Goal: Task Accomplishment & Management: Complete application form

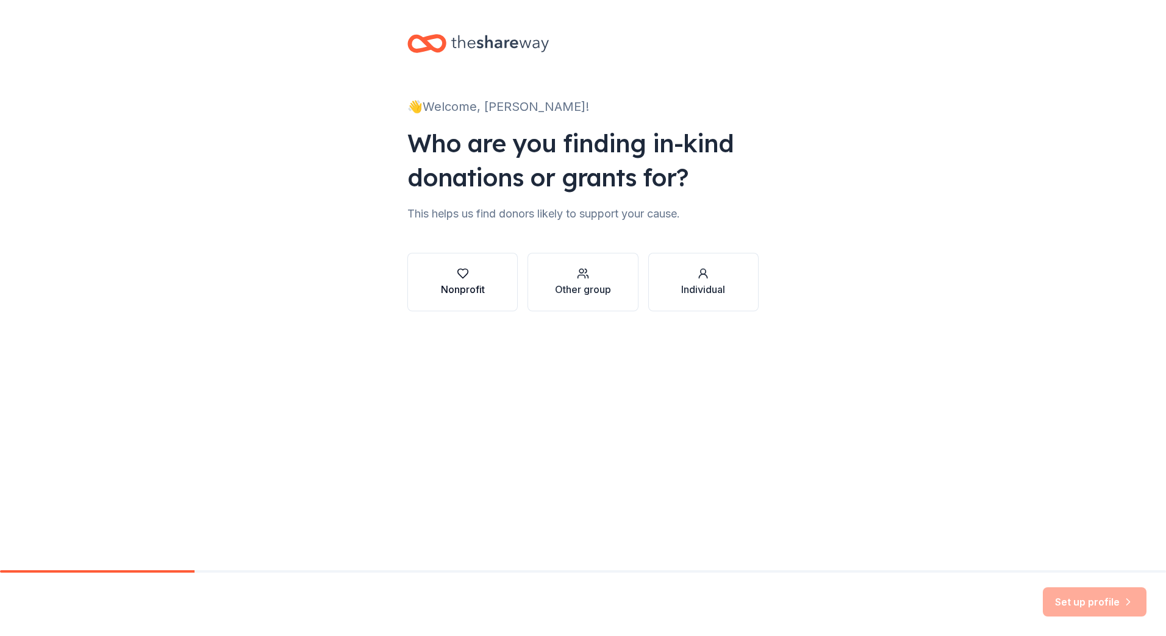
click at [462, 287] on div "Nonprofit" at bounding box center [463, 289] width 44 height 15
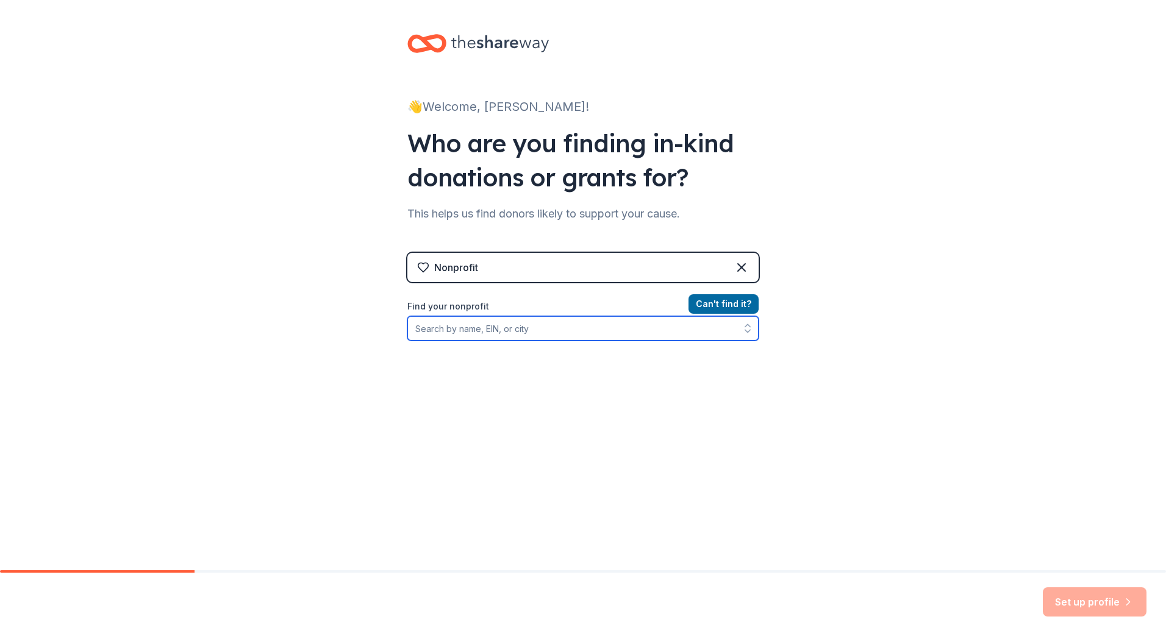
click at [464, 329] on input "Find your nonprofit" at bounding box center [582, 328] width 351 height 24
type input "7/20"
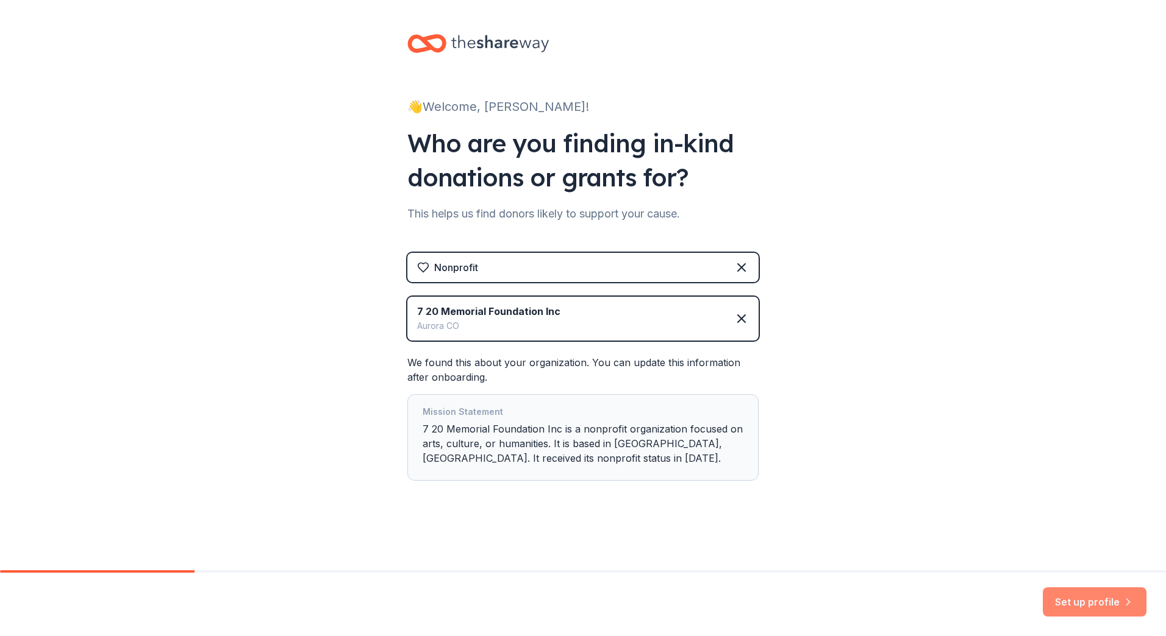
click at [1095, 592] on button "Set up profile" at bounding box center [1094, 602] width 104 height 29
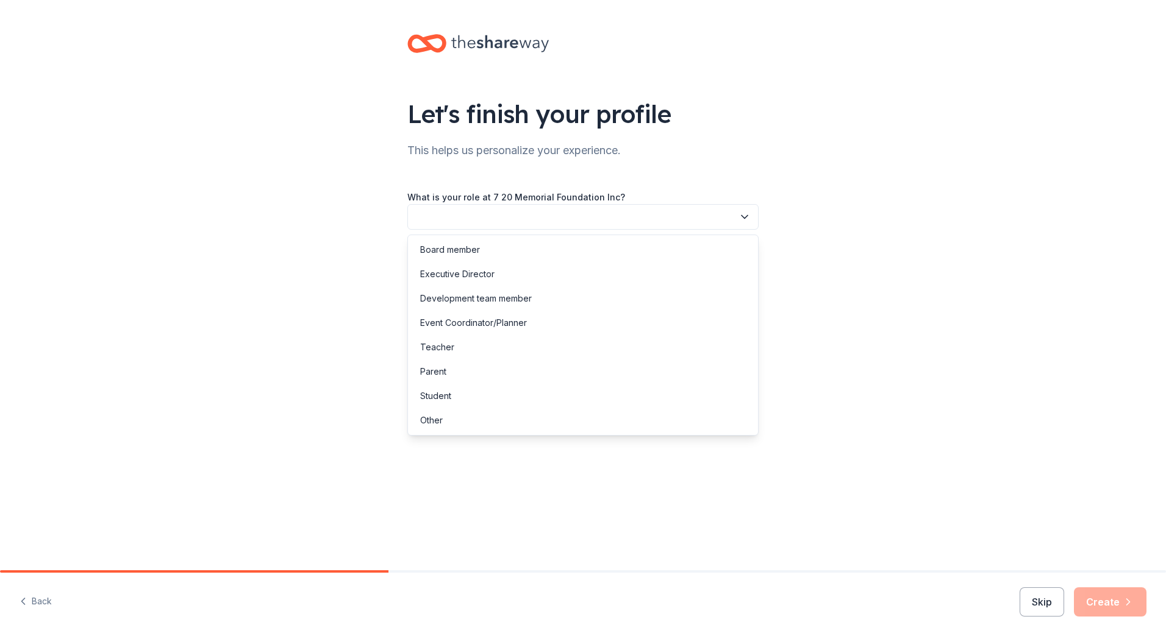
click at [641, 223] on button "button" at bounding box center [582, 217] width 351 height 26
click at [590, 296] on div "Development team member" at bounding box center [582, 299] width 345 height 24
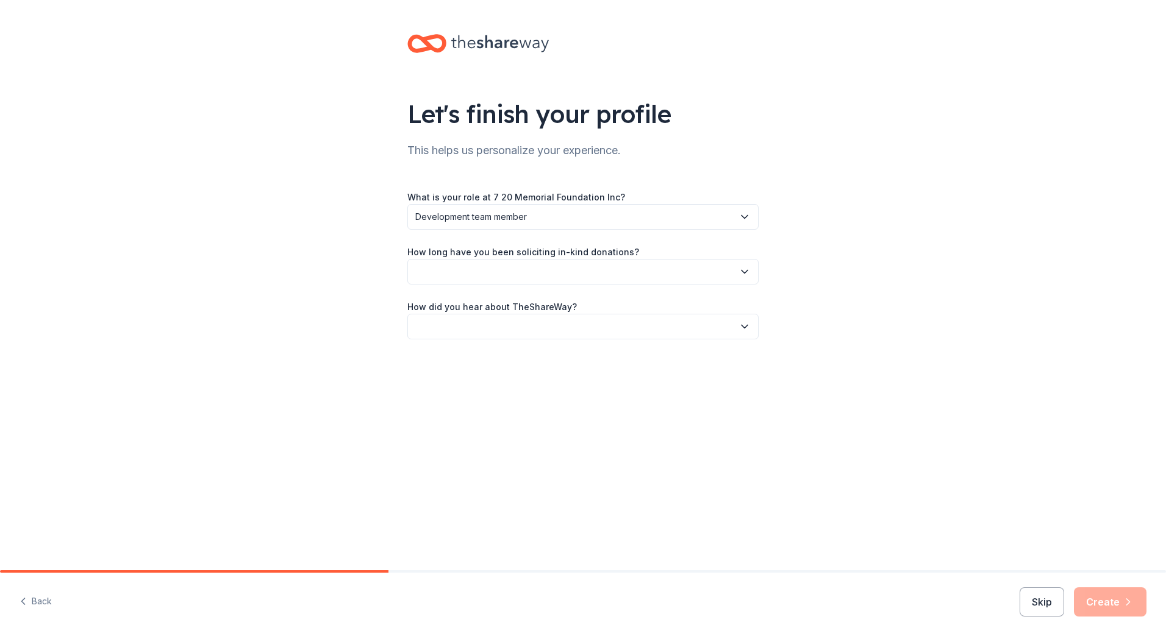
click at [586, 271] on button "button" at bounding box center [582, 272] width 351 height 26
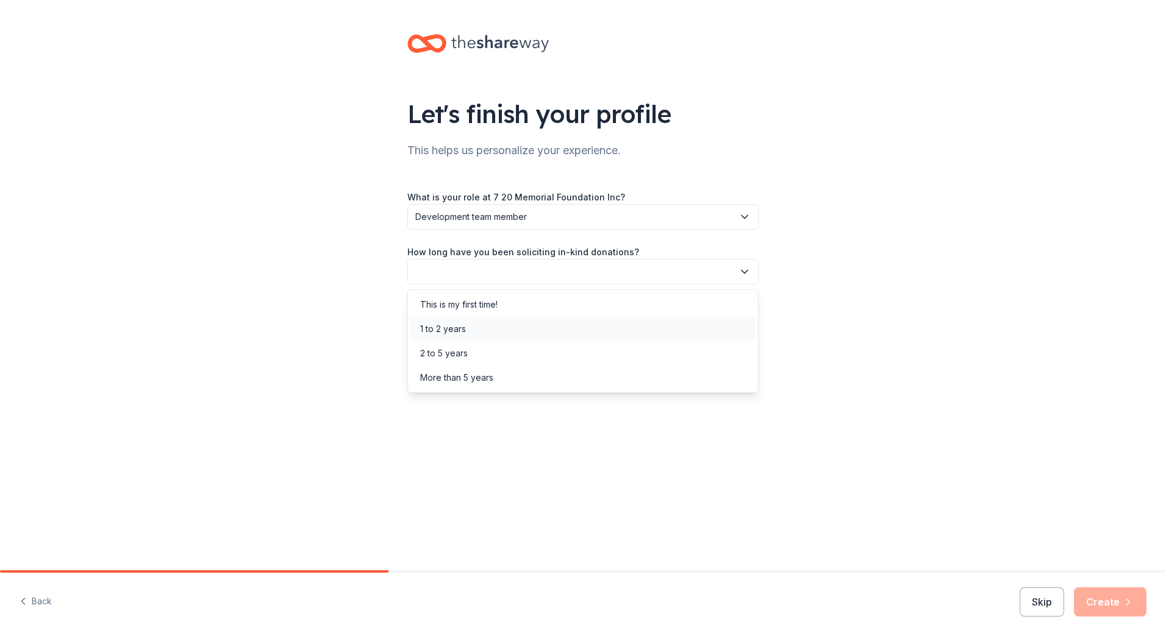
click at [594, 325] on div "1 to 2 years" at bounding box center [582, 329] width 345 height 24
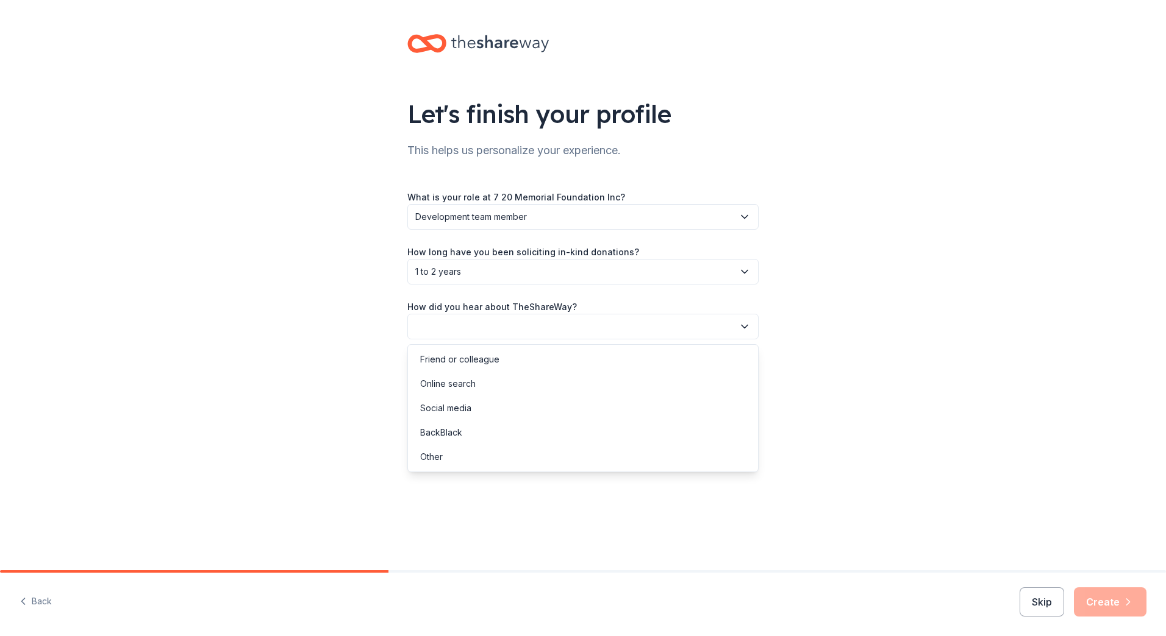
click at [594, 325] on button "button" at bounding box center [582, 327] width 351 height 26
click at [577, 397] on div "Social media" at bounding box center [582, 408] width 345 height 24
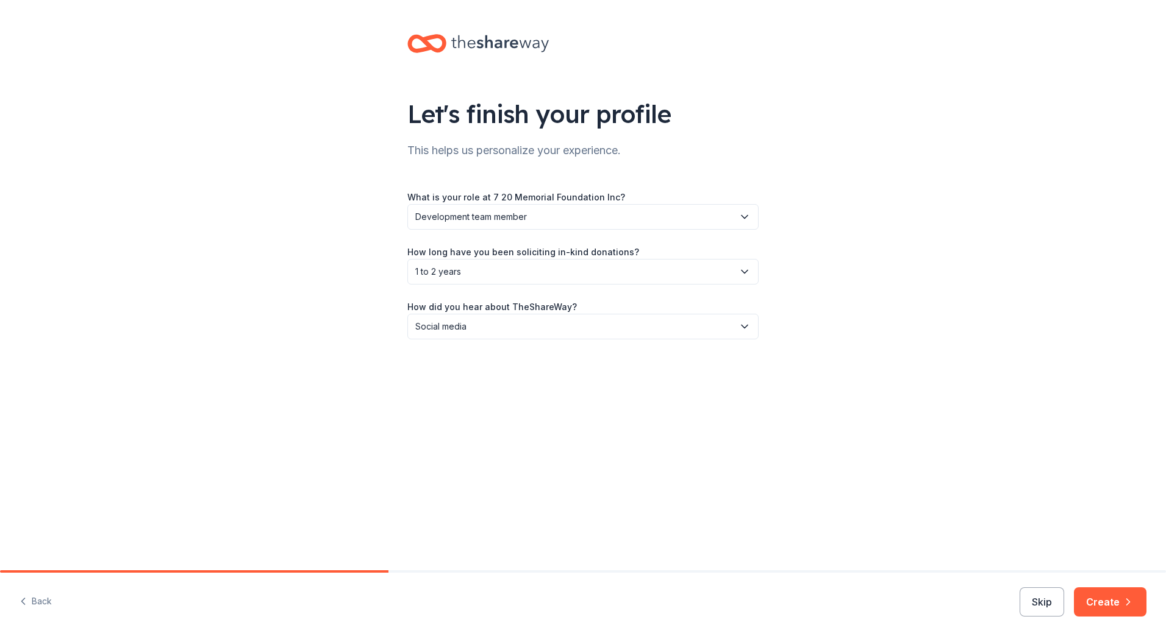
click at [541, 327] on span "Social media" at bounding box center [574, 326] width 318 height 15
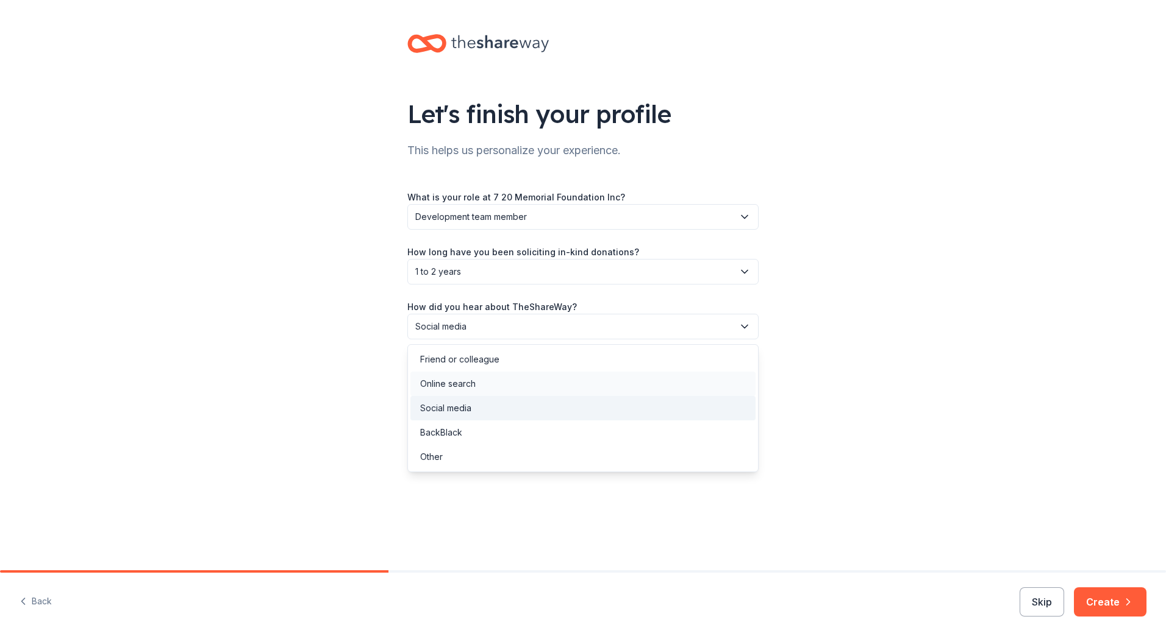
click at [536, 385] on div "Online search" at bounding box center [582, 384] width 345 height 24
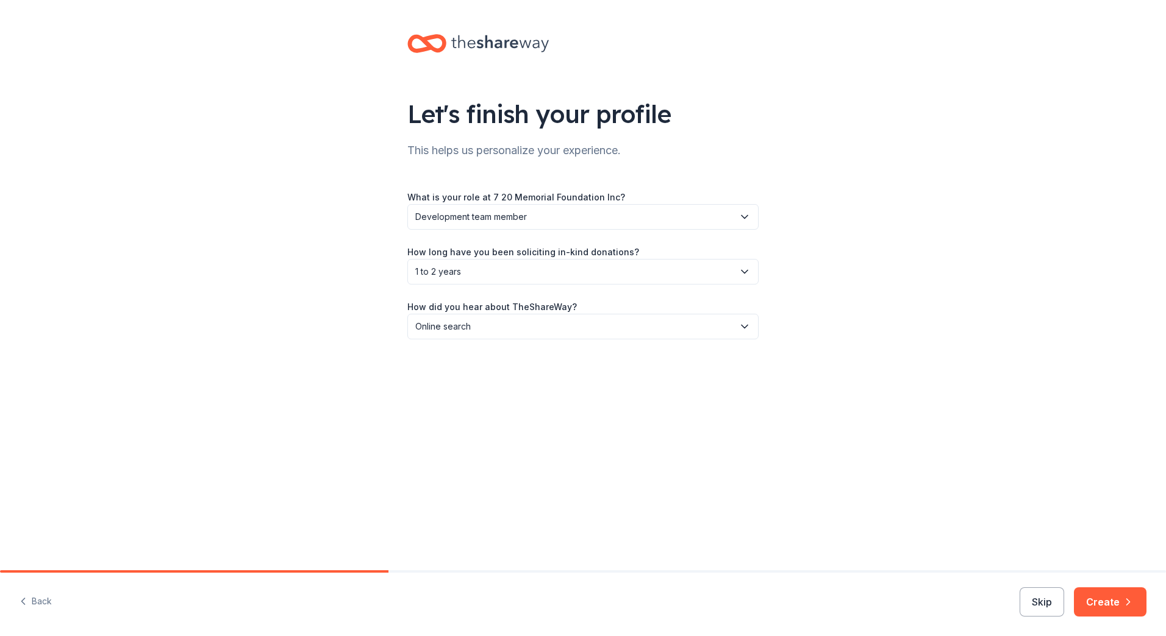
click at [1090, 615] on button "Create" at bounding box center [1109, 602] width 73 height 29
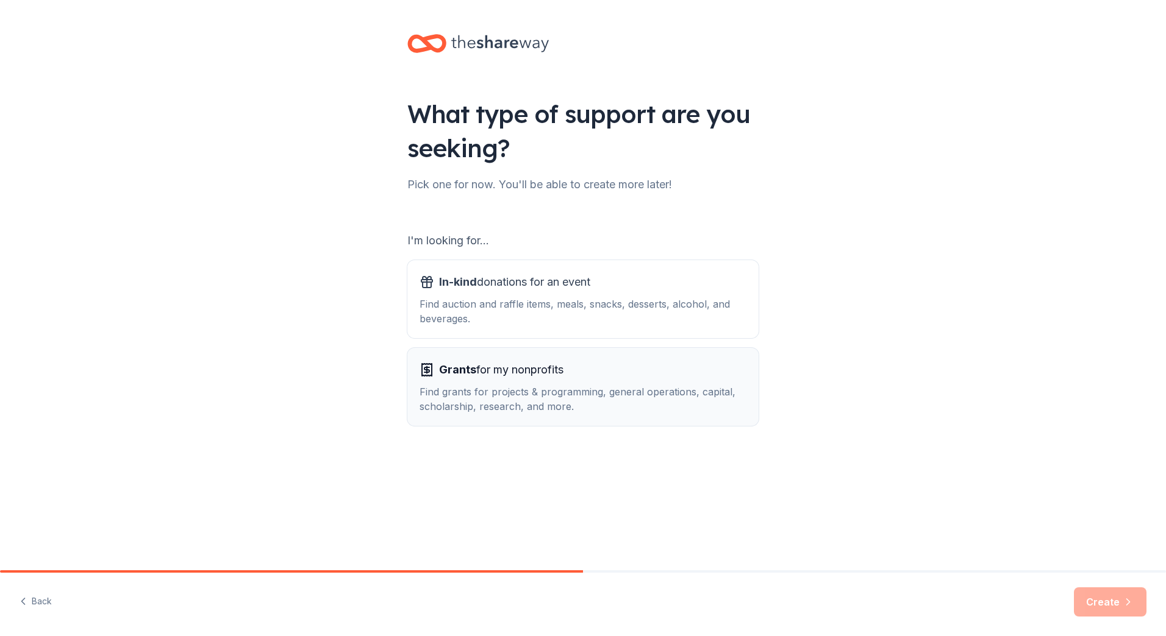
click at [607, 409] on div "Find grants for projects & programming, general operations, capital, scholarshi…" at bounding box center [582, 399] width 327 height 29
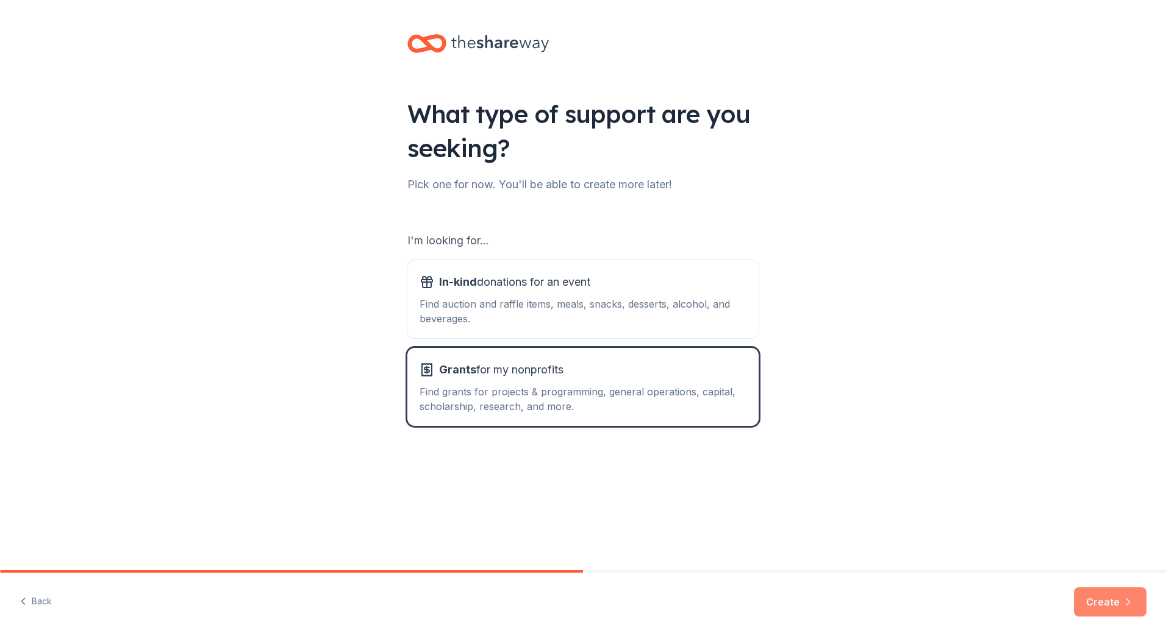
click at [1128, 607] on icon "button" at bounding box center [1128, 602] width 12 height 12
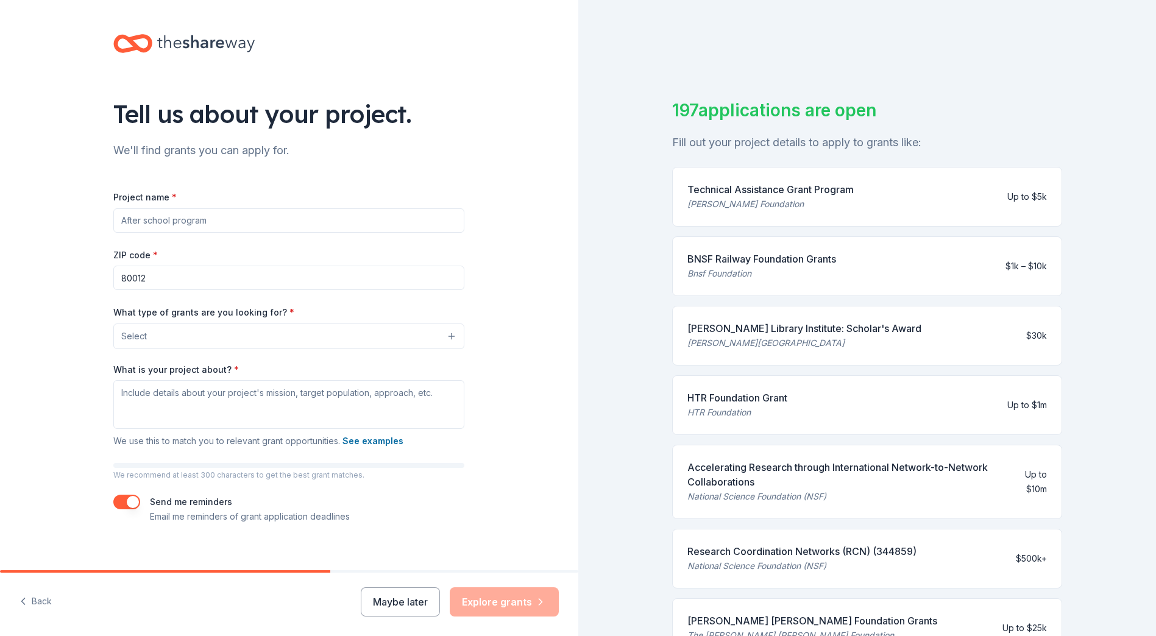
click at [307, 329] on button "Select" at bounding box center [288, 337] width 351 height 26
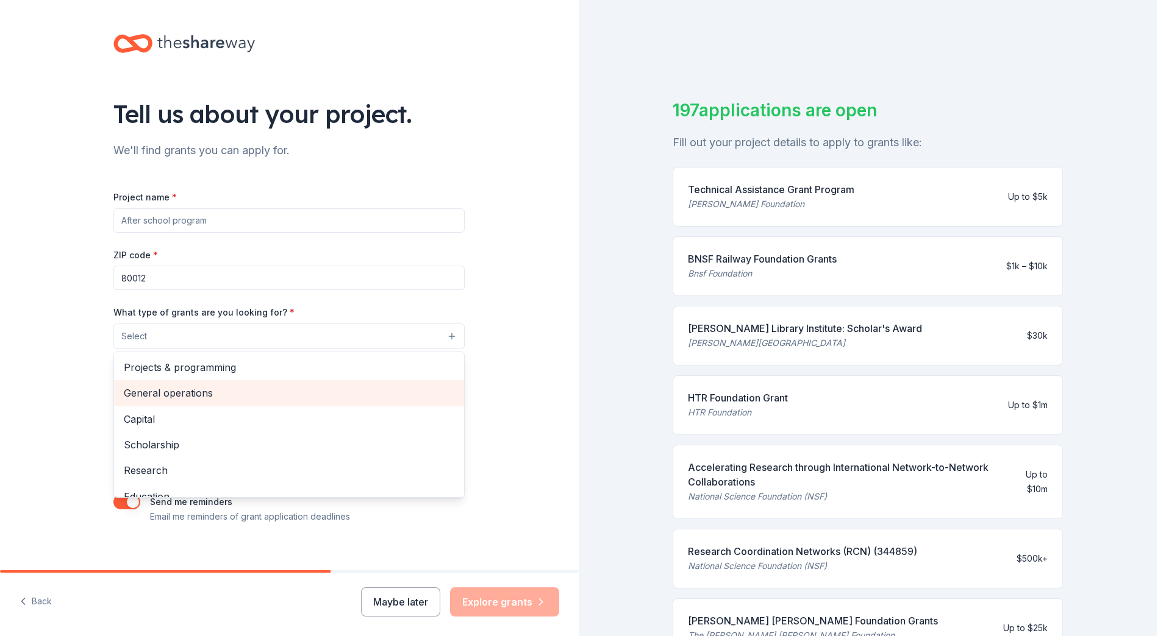
click at [230, 403] on div "General operations" at bounding box center [289, 393] width 350 height 26
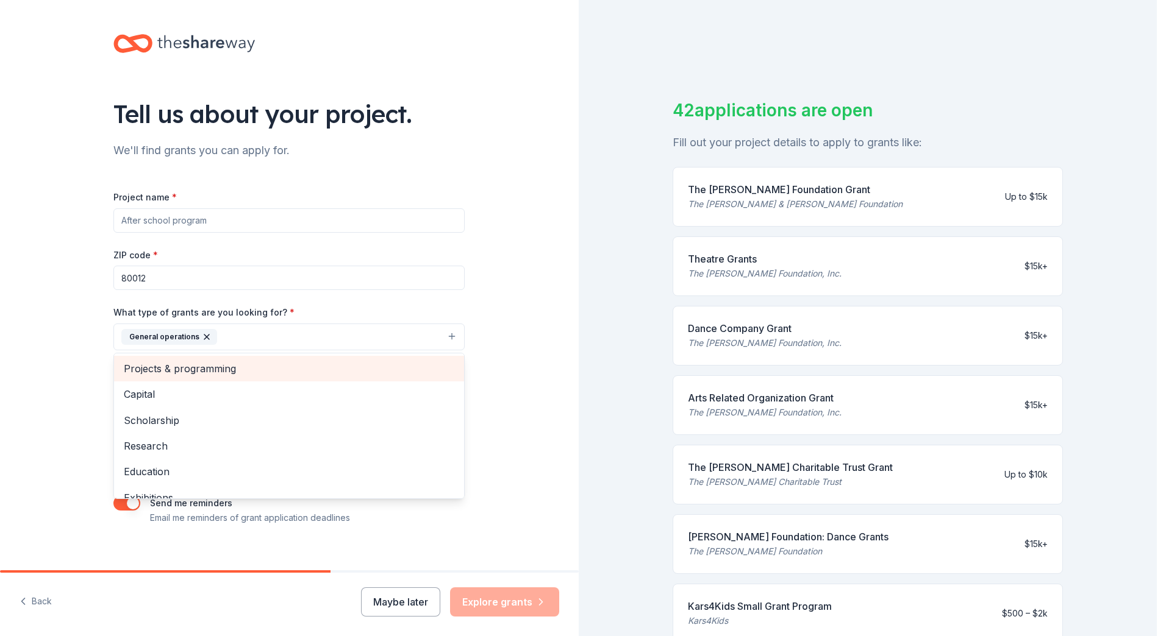
click at [279, 368] on span "Projects & programming" at bounding box center [289, 369] width 330 height 16
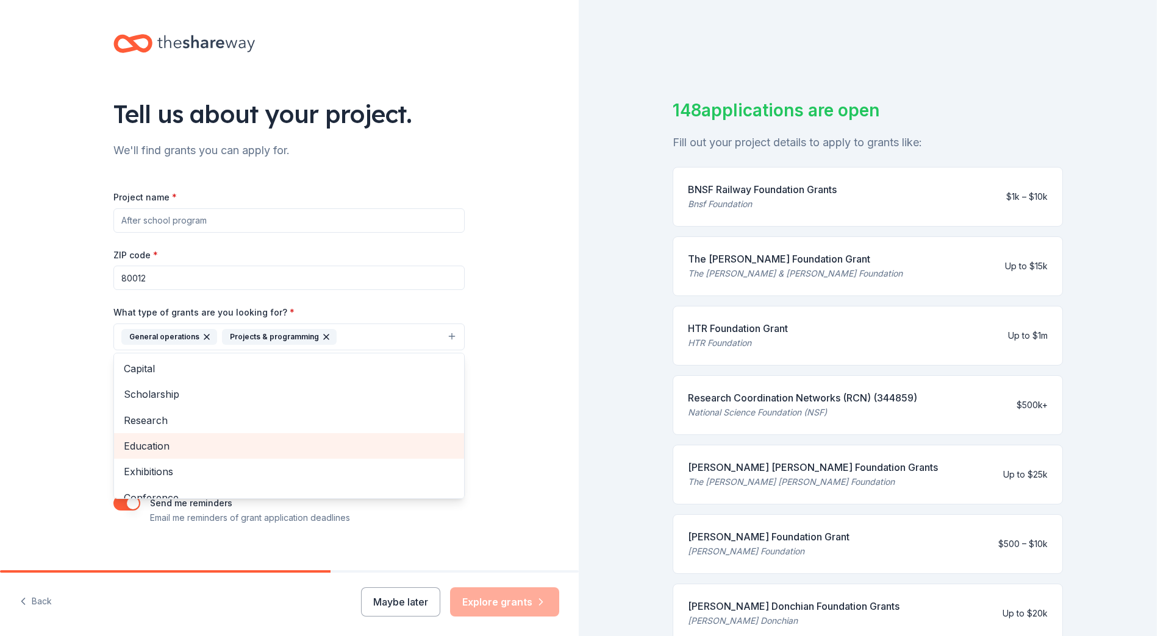
scroll to position [61, 0]
click at [276, 442] on span "Conference" at bounding box center [289, 437] width 330 height 16
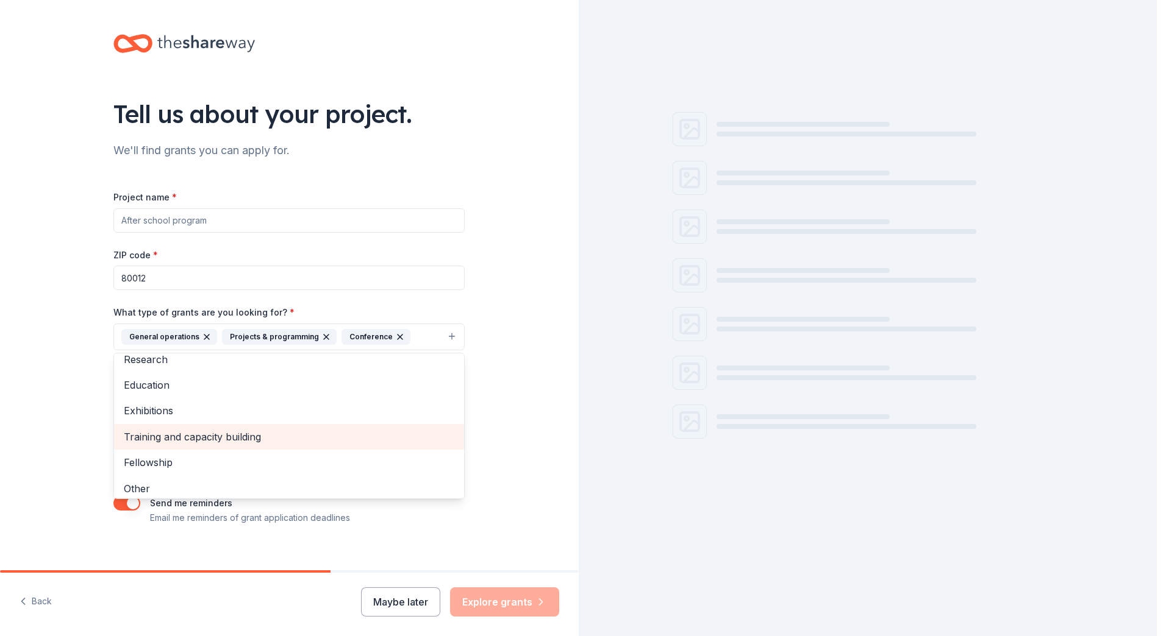
click at [276, 442] on span "Training and capacity building" at bounding box center [289, 437] width 330 height 16
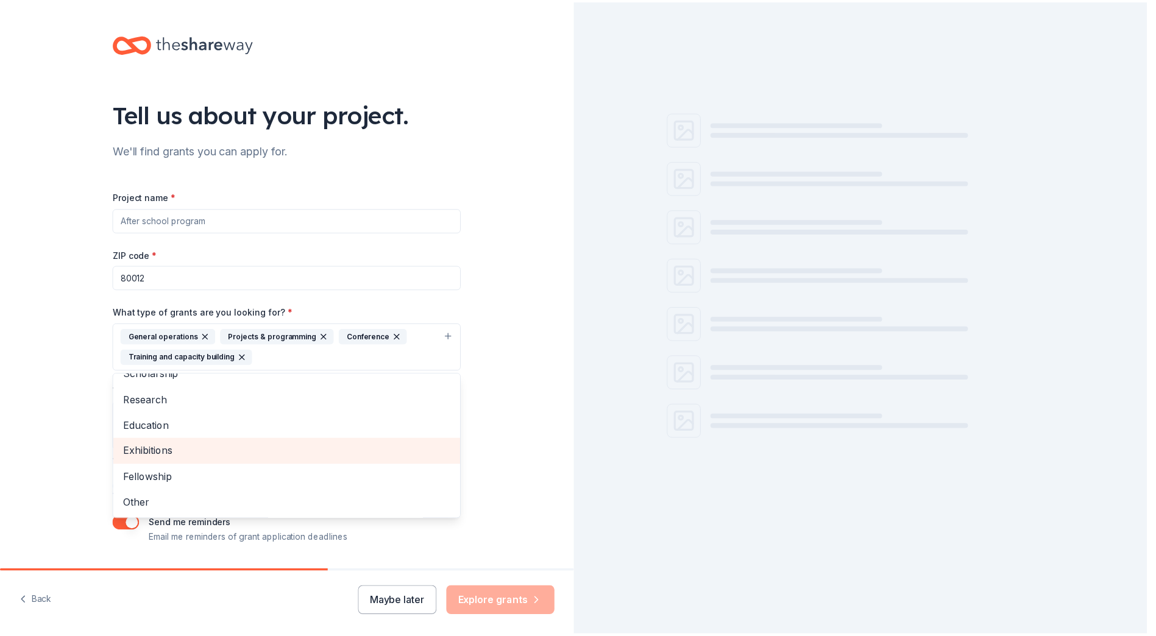
scroll to position [34, 0]
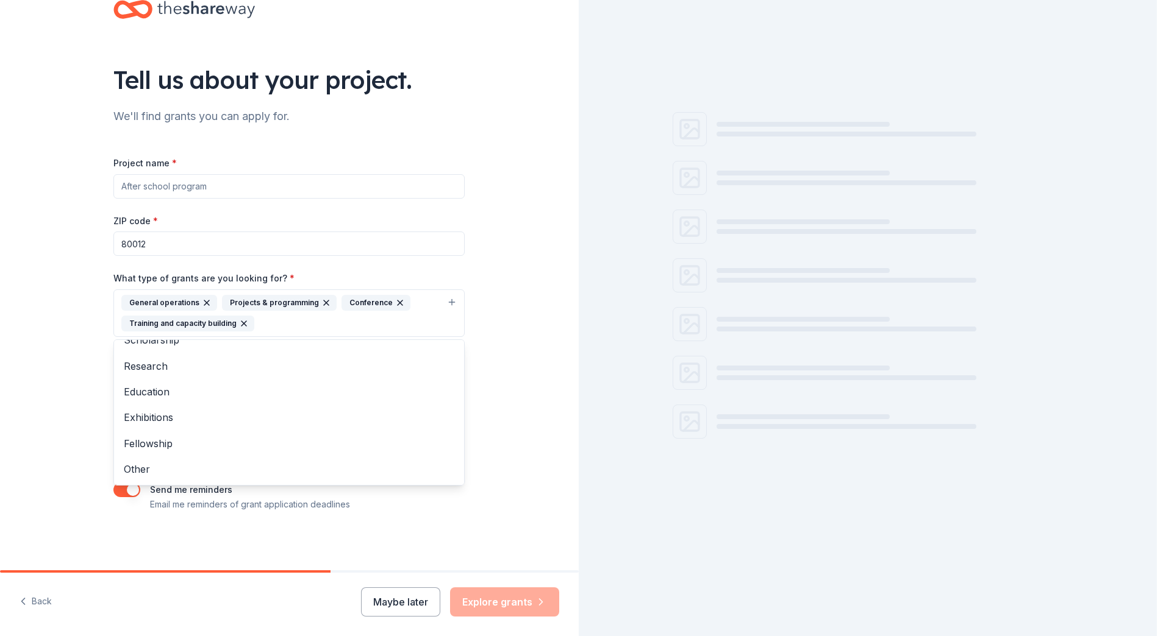
click at [67, 396] on div "Tell us about your project. We'll find grants you can apply for. Project name *…" at bounding box center [289, 268] width 578 height 605
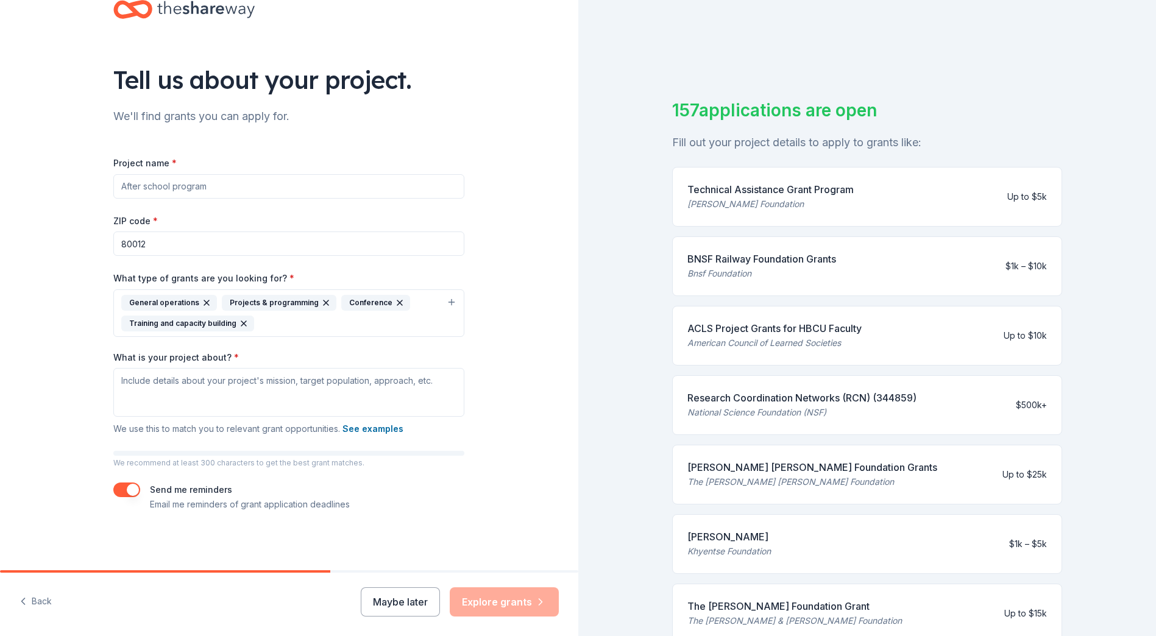
click at [231, 183] on input "Project name *" at bounding box center [288, 186] width 351 height 24
type input "7"
type input "2026 7/20 Programs"
click at [219, 385] on textarea "What is your project about? *" at bounding box center [288, 392] width 351 height 49
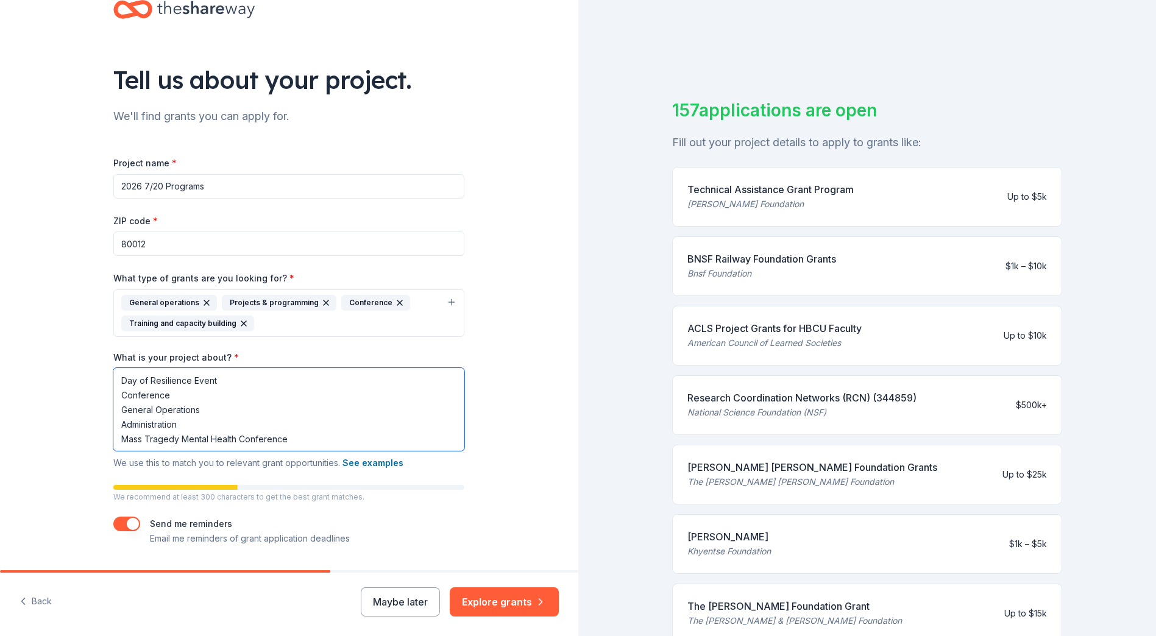
scroll to position [68, 0]
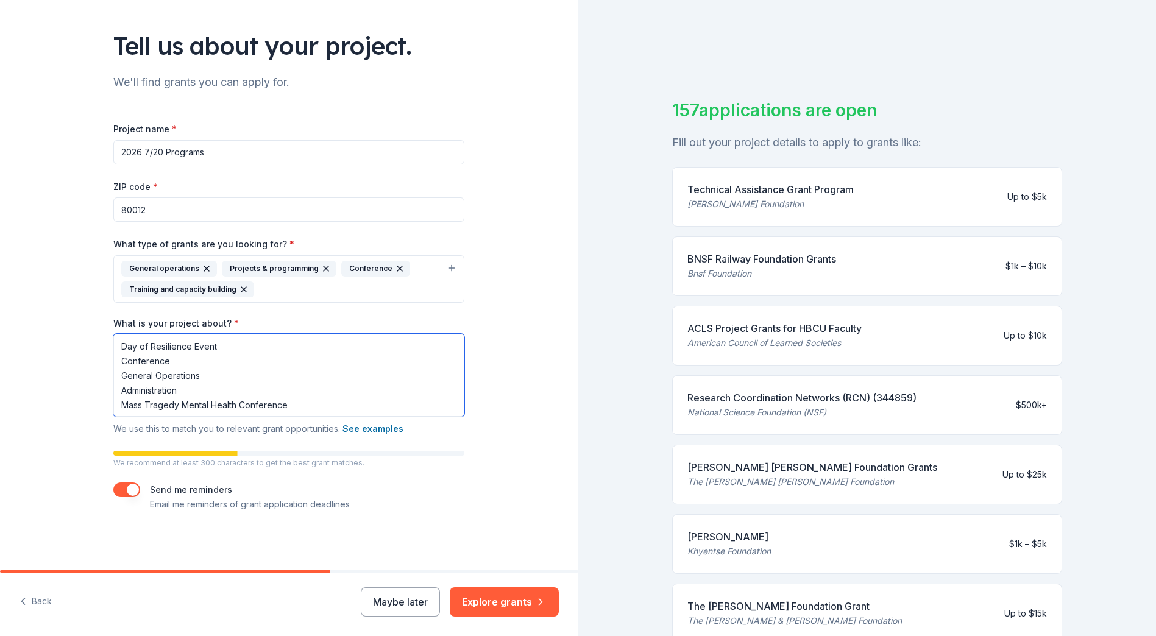
click at [189, 345] on textarea "Day of Resilience Event Conference General Operations Administration Mass Trage…" at bounding box center [288, 375] width 351 height 83
click at [256, 343] on textarea "Day of Resilience Annual Event Conference General Operations Administration Mas…" at bounding box center [288, 375] width 351 height 83
drag, startPoint x: 174, startPoint y: 358, endPoint x: 110, endPoint y: 365, distance: 64.3
click at [113, 365] on textarea "Day of Resilience Annual Event Conference General Operations Administration Mas…" at bounding box center [288, 375] width 351 height 83
click at [265, 343] on textarea "Day of Resilience Annual Event General Operations Administration Mass Tragedy M…" at bounding box center [288, 375] width 351 height 83
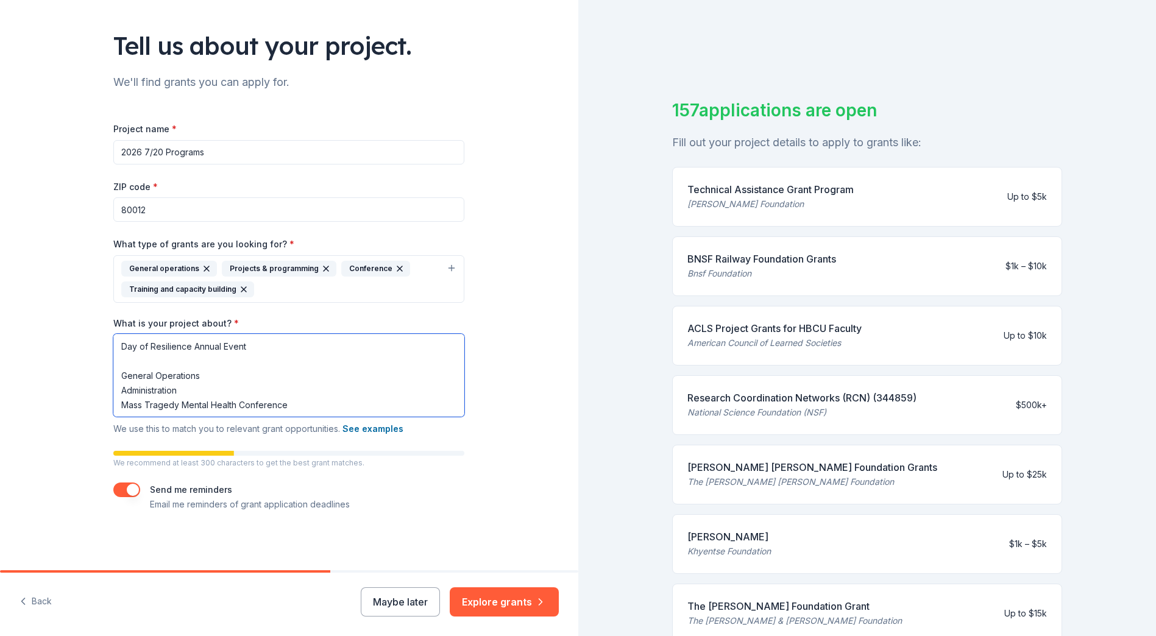
click at [178, 363] on textarea "Day of Resilience Annual Event General Operations Administration Mass Tragedy M…" at bounding box center [288, 375] width 351 height 83
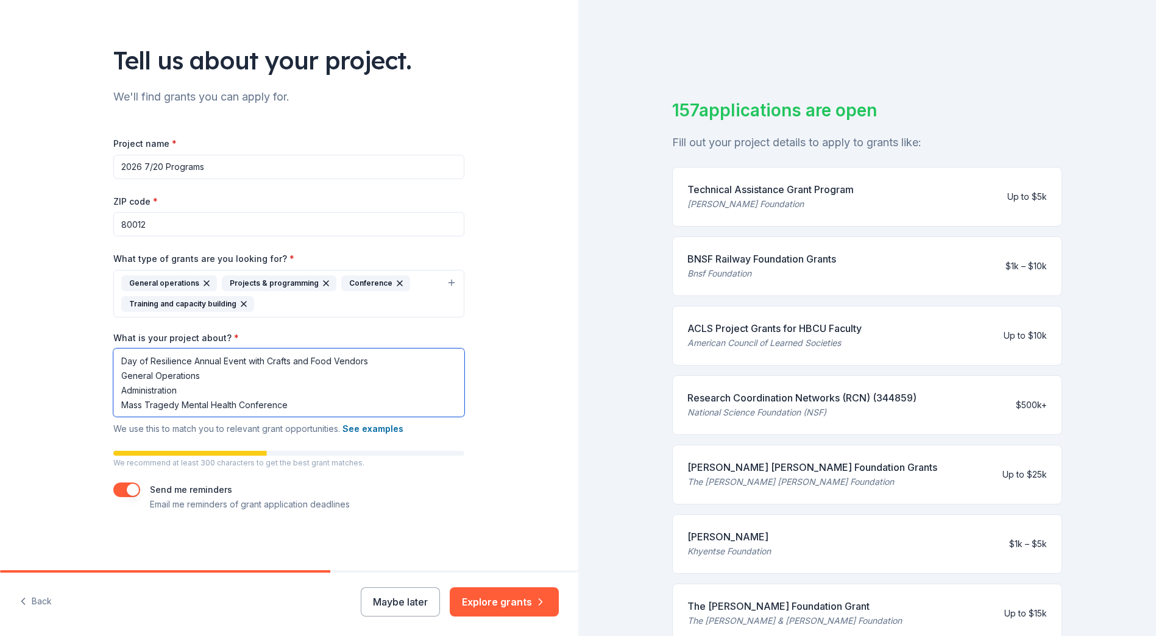
click at [288, 363] on textarea "Day of Resilience Annual Event with Crafts and Food Vendors General Operations …" at bounding box center [288, 383] width 351 height 68
click at [383, 359] on textarea "Day of Resilience Annual Event with Craft and Food Vendors General Operations A…" at bounding box center [288, 383] width 351 height 68
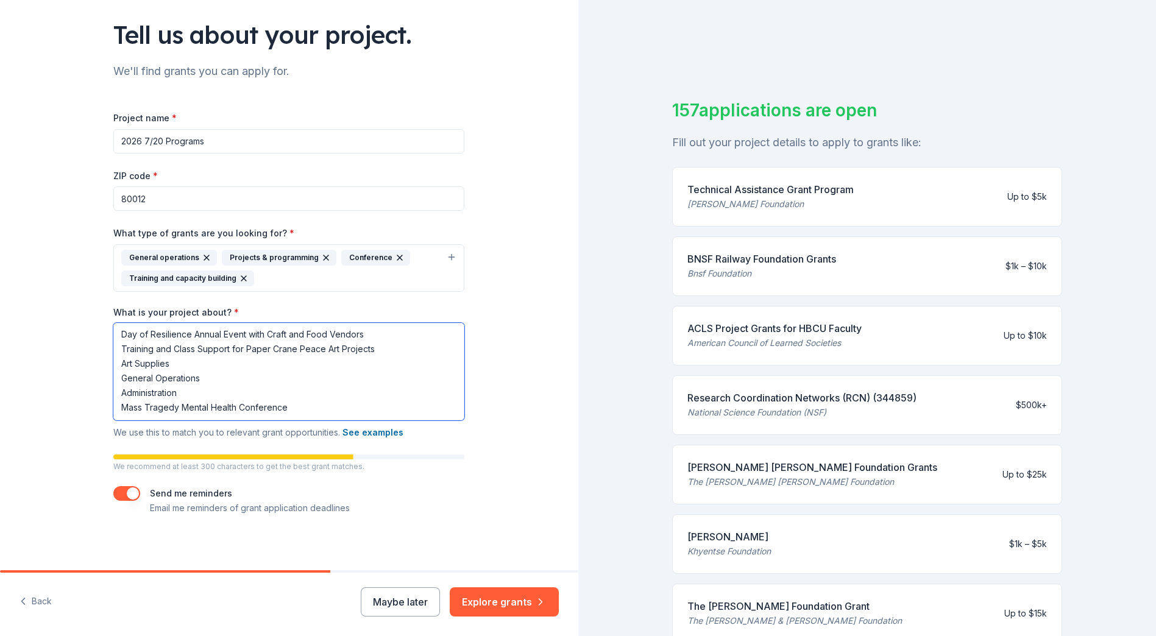
scroll to position [83, 0]
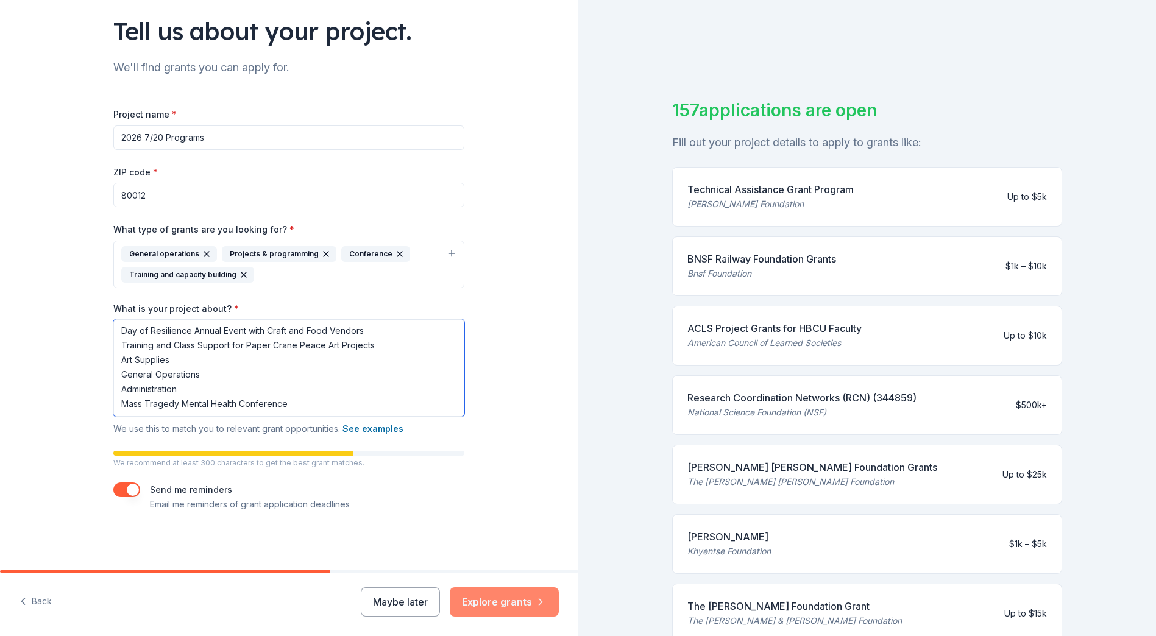
type textarea "Day of Resilience Annual Event with Craft and Food Vendors Training and Class S…"
click at [494, 605] on button "Explore grants" at bounding box center [504, 602] width 109 height 29
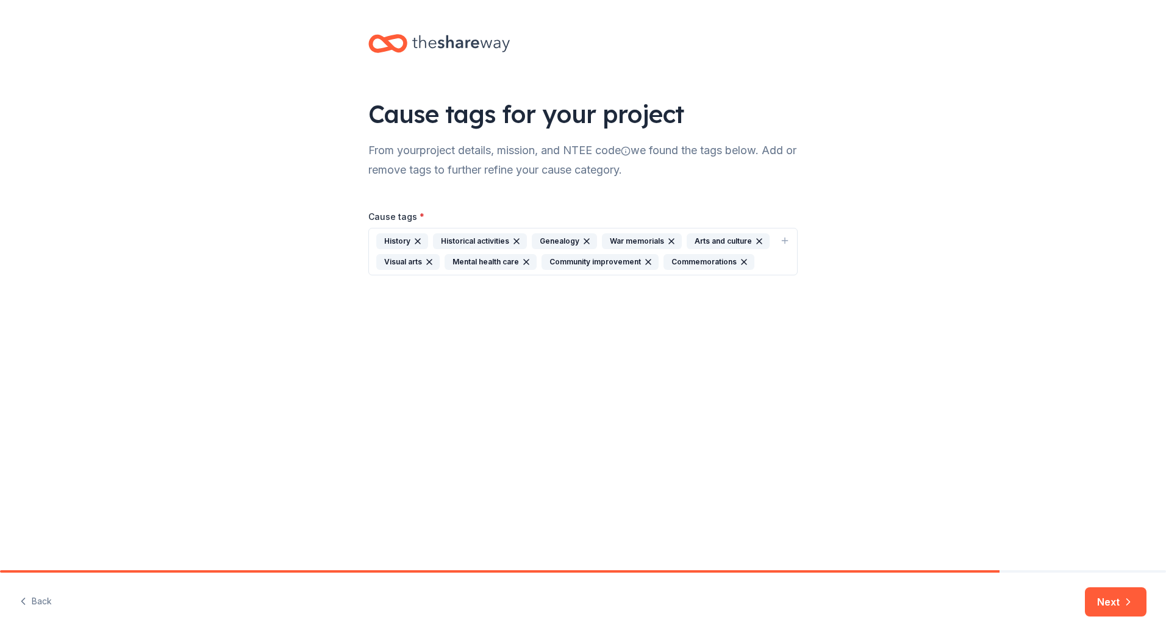
click at [585, 241] on icon "button" at bounding box center [587, 242] width 10 height 10
click at [601, 243] on icon "button" at bounding box center [601, 242] width 10 height 10
click at [516, 242] on icon "button" at bounding box center [516, 241] width 5 height 5
click at [416, 243] on icon "button" at bounding box center [417, 241] width 5 height 5
click at [1102, 596] on button "Next" at bounding box center [1115, 602] width 62 height 29
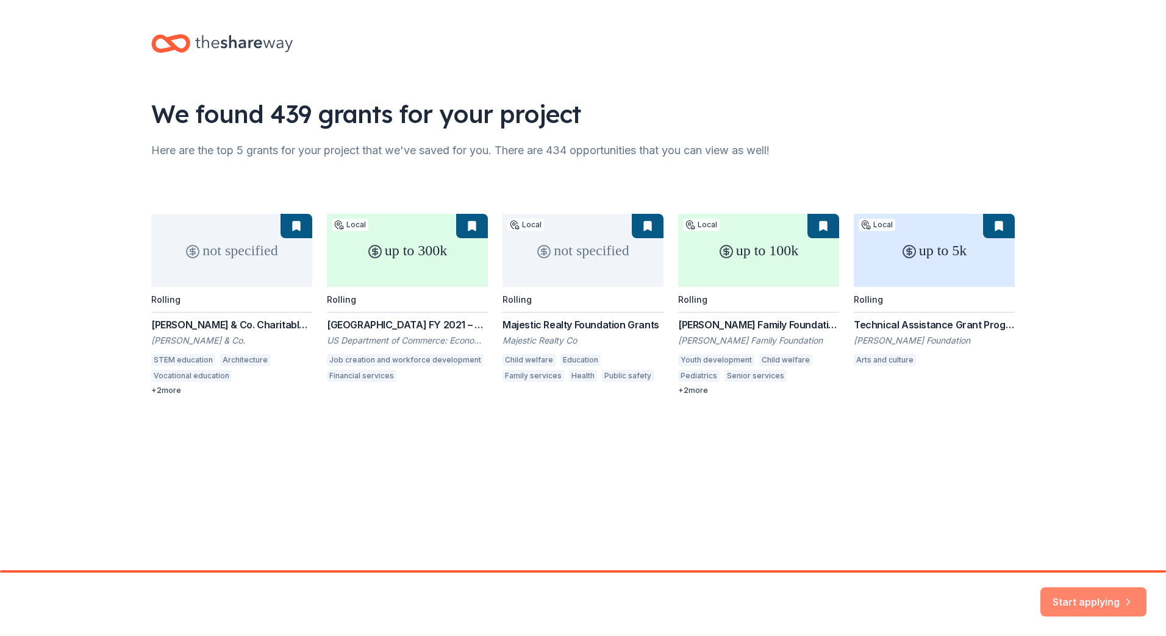
click at [1062, 596] on button "Start applying" at bounding box center [1093, 594] width 106 height 29
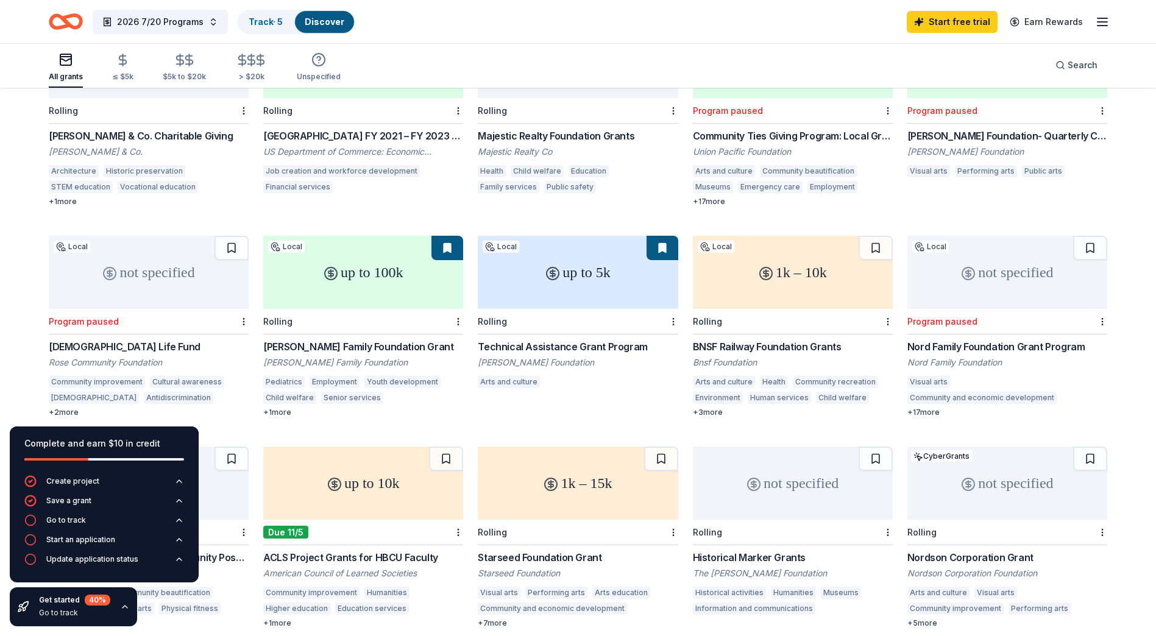
scroll to position [305, 0]
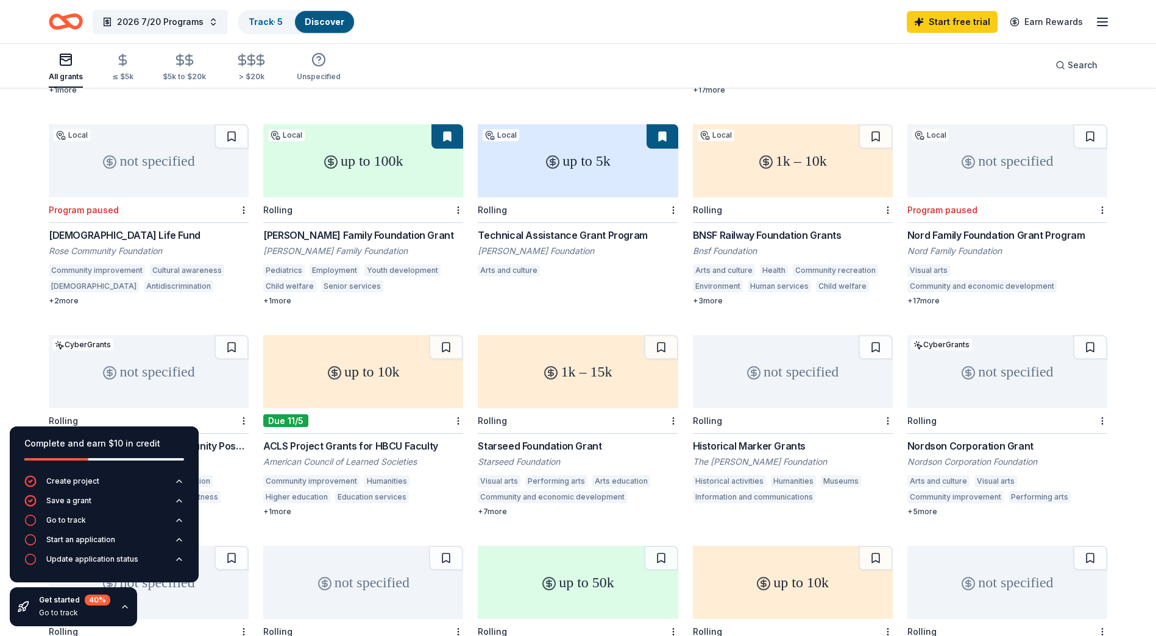
click at [540, 165] on div "up to 5k" at bounding box center [578, 160] width 200 height 73
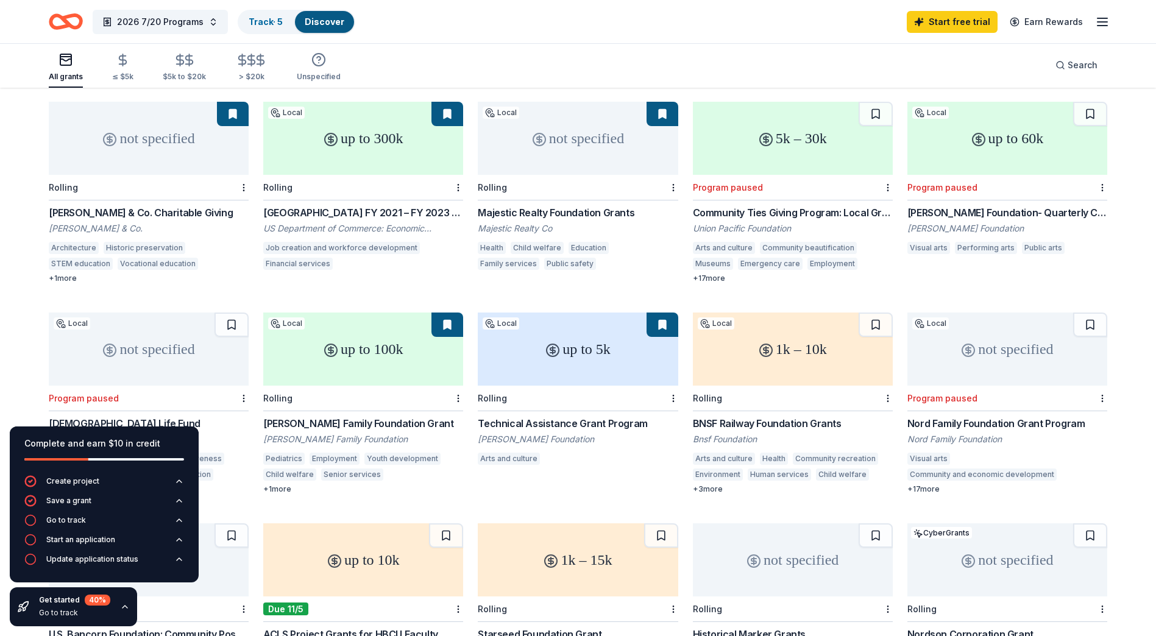
scroll to position [0, 0]
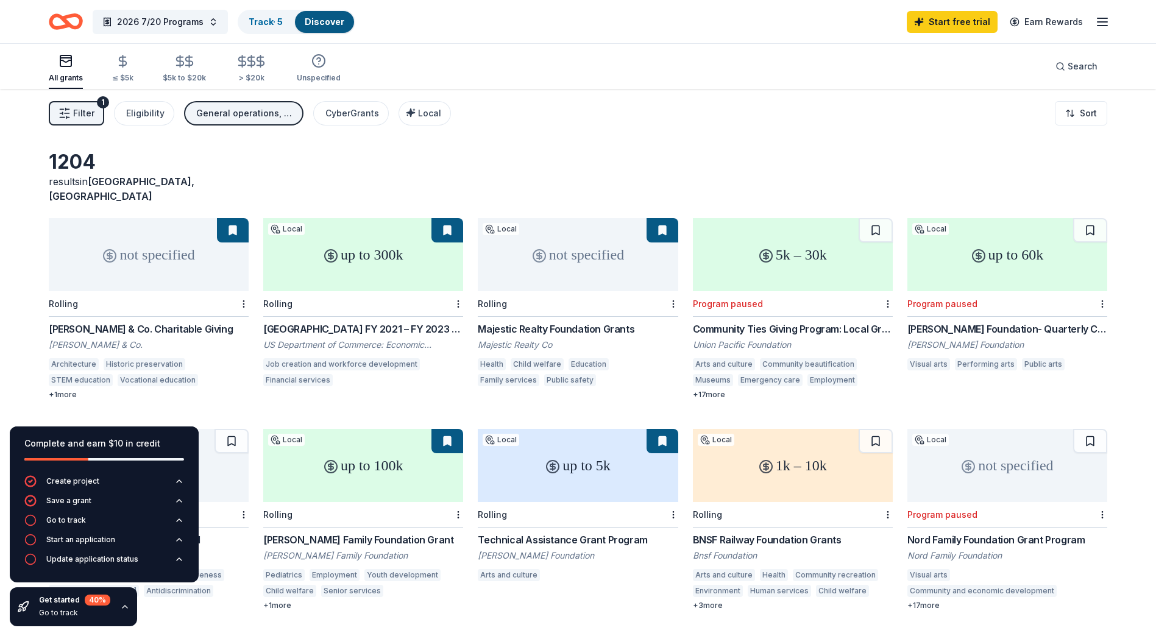
click at [1112, 26] on div "2026 7/20 Programs Track · 5 Discover Start free trial Earn Rewards" at bounding box center [578, 21] width 1156 height 43
click at [1106, 26] on icon "button" at bounding box center [1102, 22] width 15 height 15
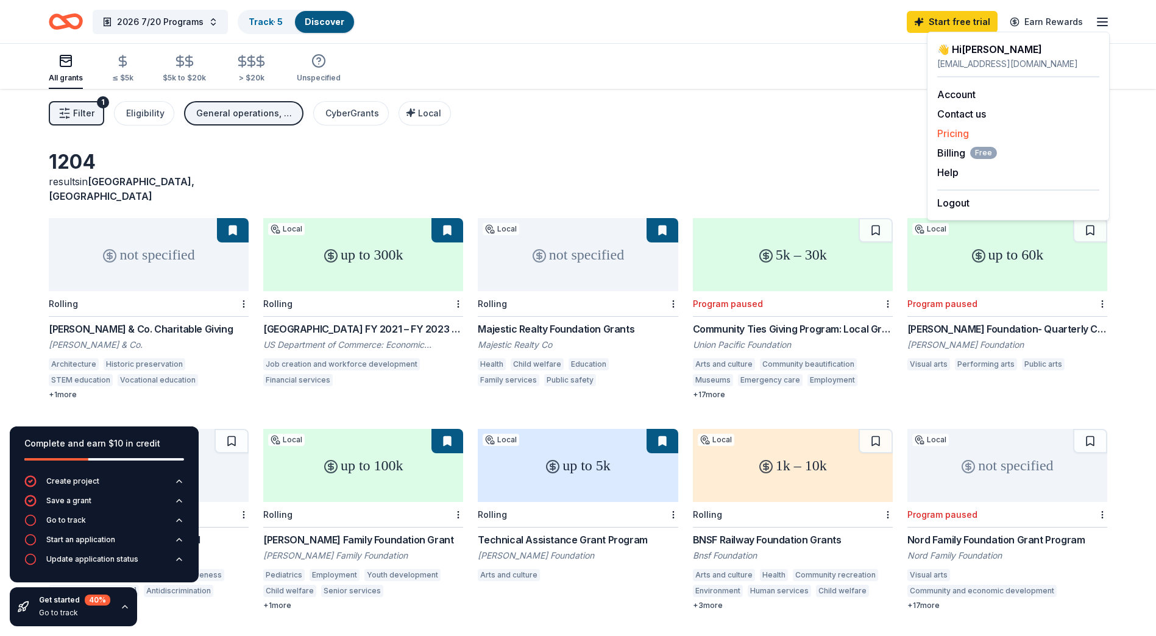
click at [951, 135] on link "Pricing" at bounding box center [954, 133] width 32 height 12
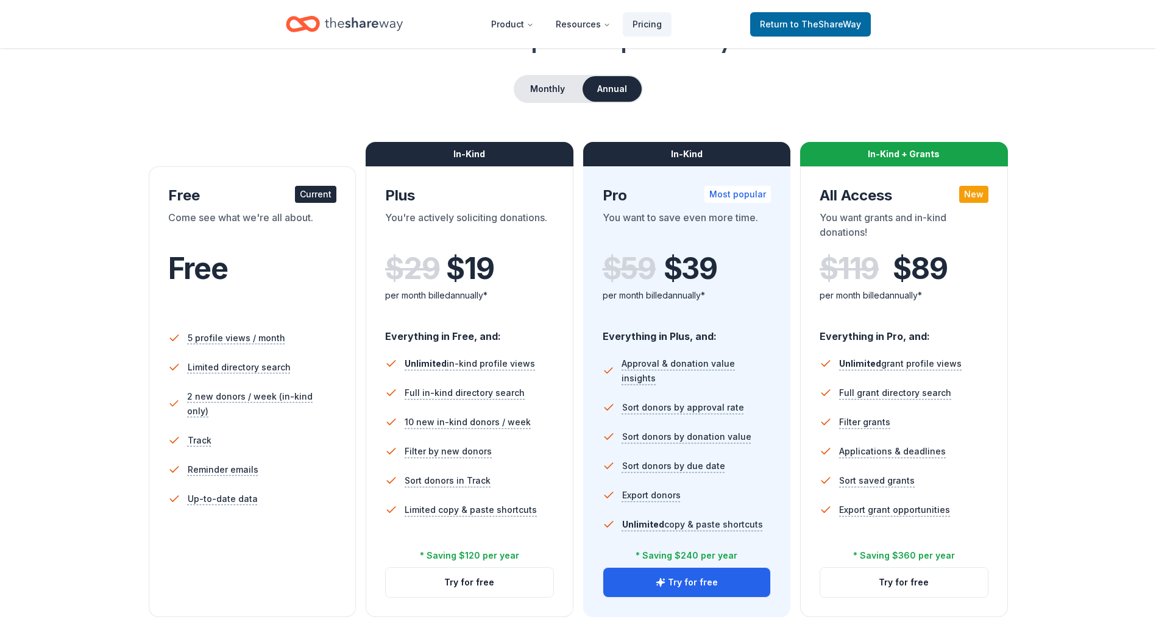
scroll to position [122, 0]
